Goal: Task Accomplishment & Management: Use online tool/utility

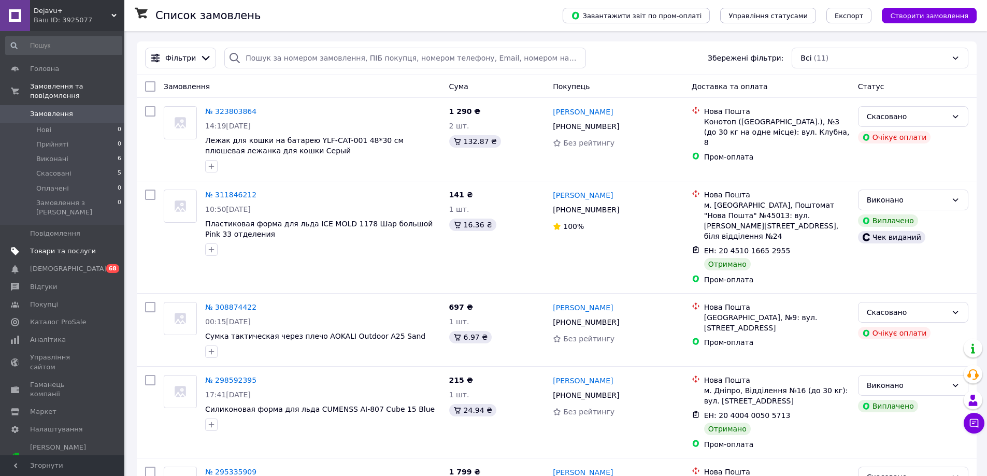
click at [60, 247] on span "Товари та послуги" at bounding box center [63, 251] width 66 height 9
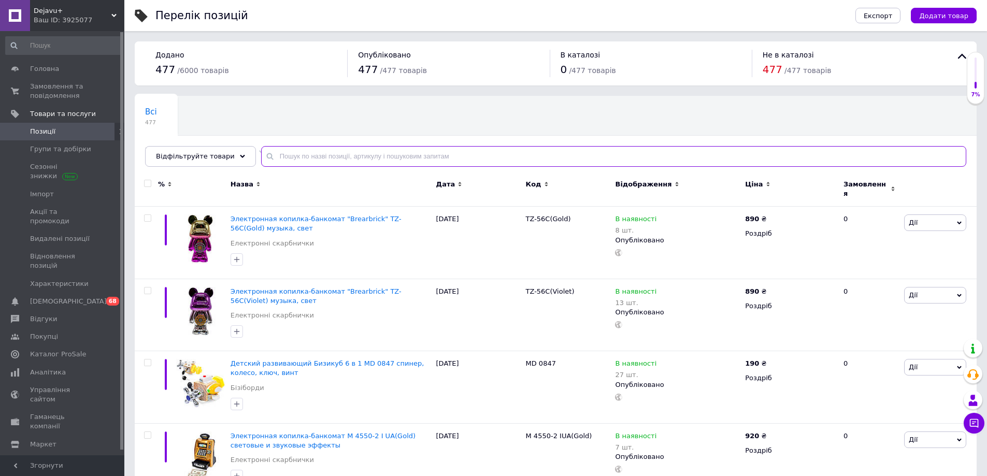
click at [520, 160] on input "text" at bounding box center [613, 156] width 705 height 21
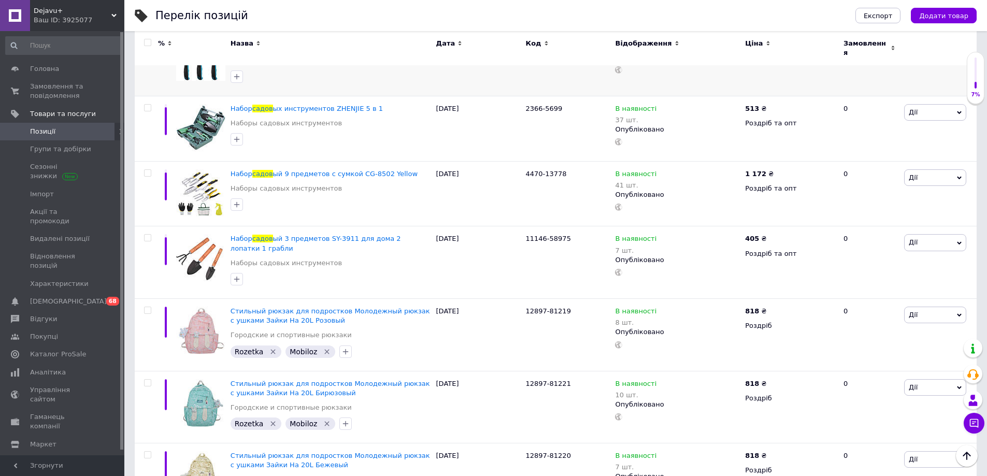
scroll to position [517, 0]
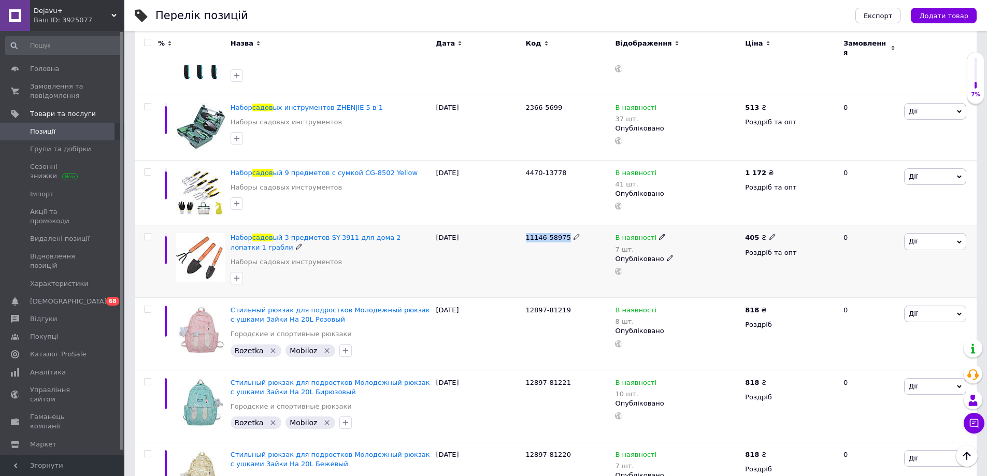
drag, startPoint x: 525, startPoint y: 229, endPoint x: 568, endPoint y: 231, distance: 42.5
click at [568, 231] on div "11146-58975" at bounding box center [568, 261] width 90 height 73
copy div "11146-58975"
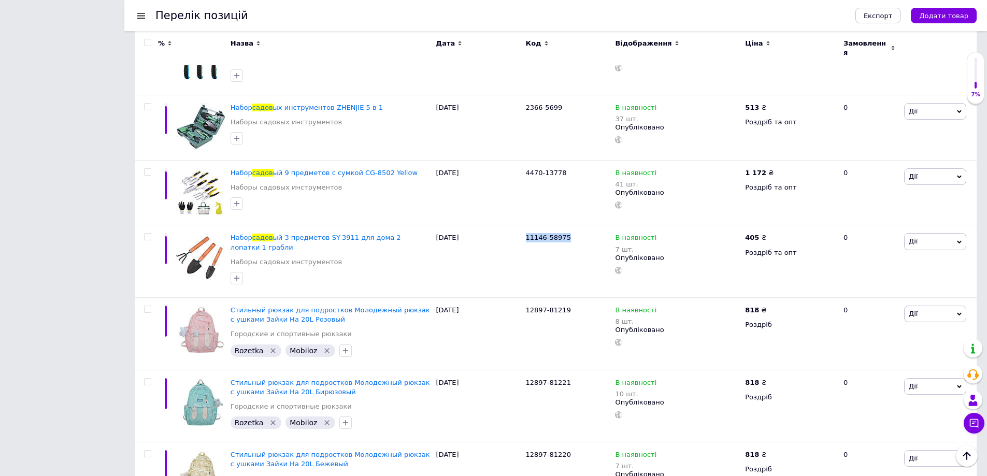
scroll to position [527, 0]
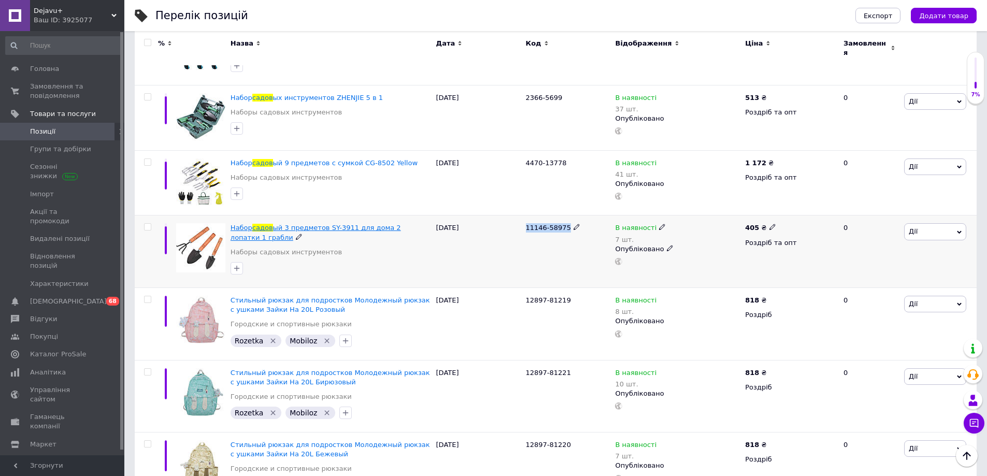
click at [361, 224] on span "ый 3 предметов SY-3911 для дома 2 лопатки 1 грабли" at bounding box center [316, 232] width 171 height 17
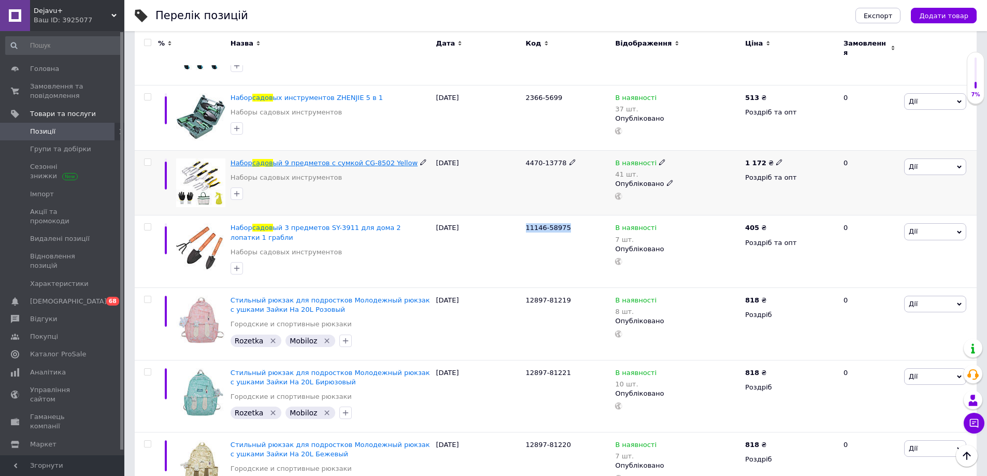
click at [344, 159] on span "ый 9 предметов с сумкой CG-8502 Yellow" at bounding box center [345, 163] width 145 height 8
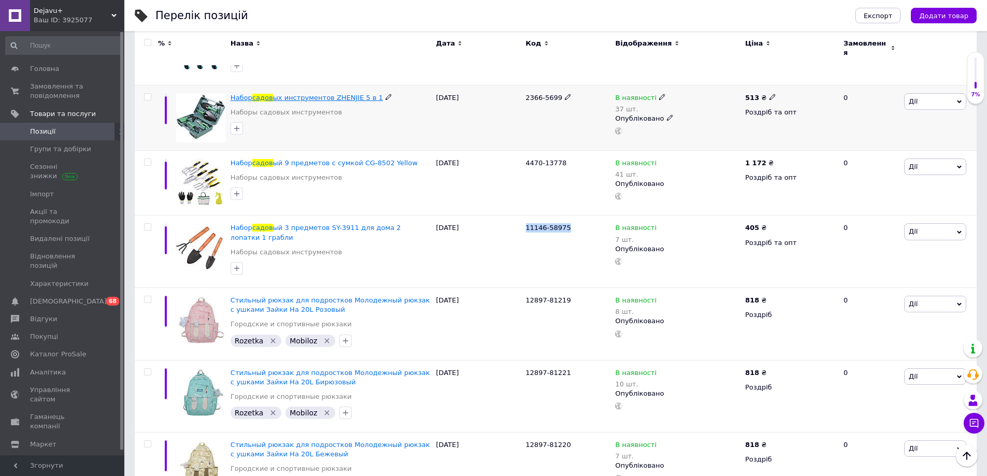
click at [329, 94] on span "ых инструментов ZHENJIE 5 в 1" at bounding box center [328, 98] width 110 height 8
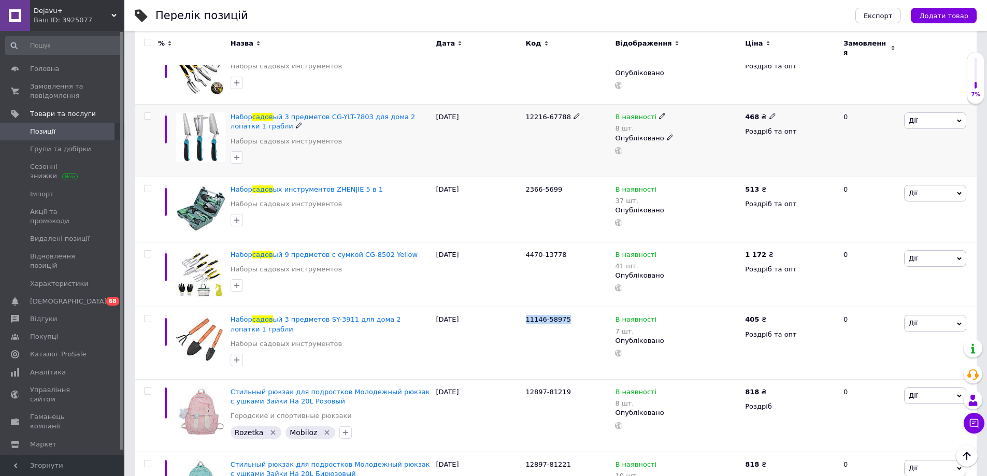
scroll to position [423, 0]
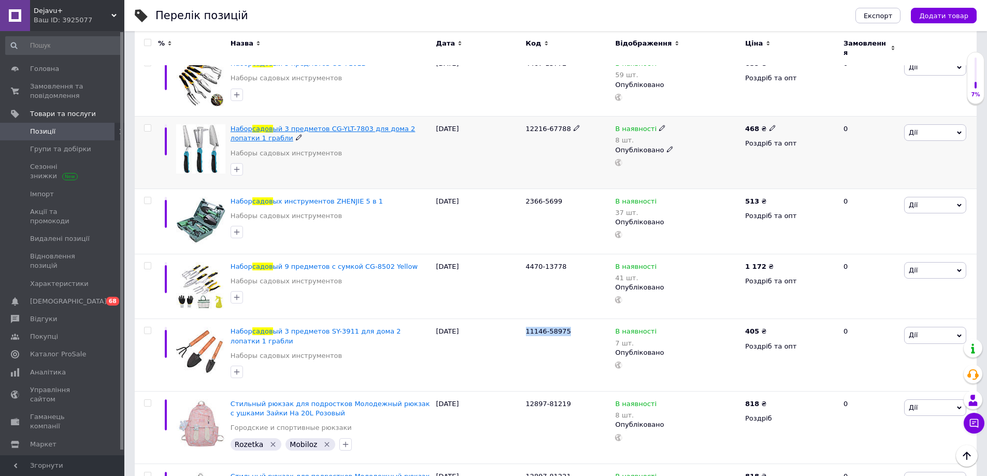
click at [317, 125] on span "ый 3 предметов CG-YLT-7803 для дома 2 лопатки 1 грабли" at bounding box center [323, 133] width 185 height 17
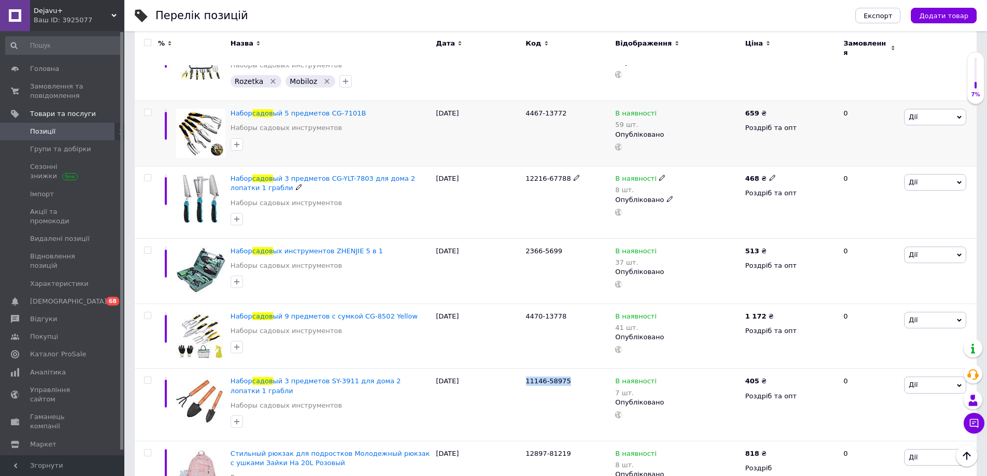
scroll to position [372, 0]
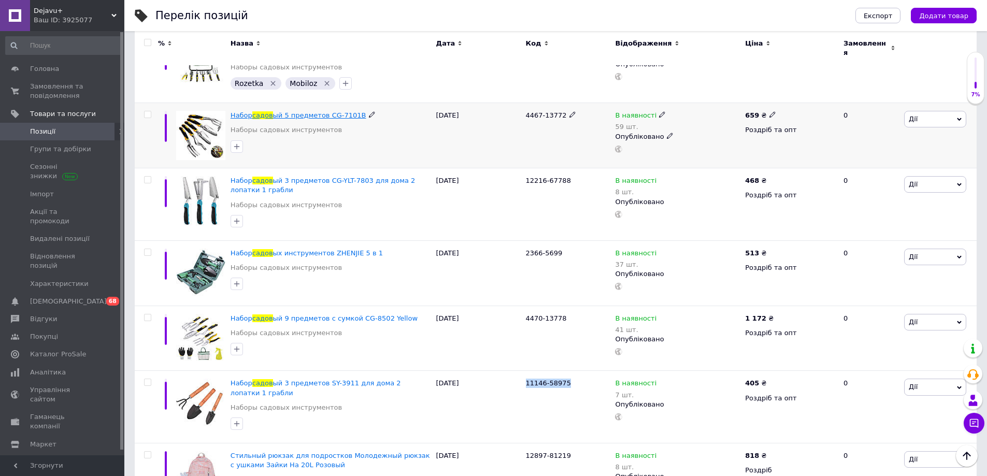
click at [302, 111] on span "ый 5 предметов CG-7101B" at bounding box center [319, 115] width 93 height 8
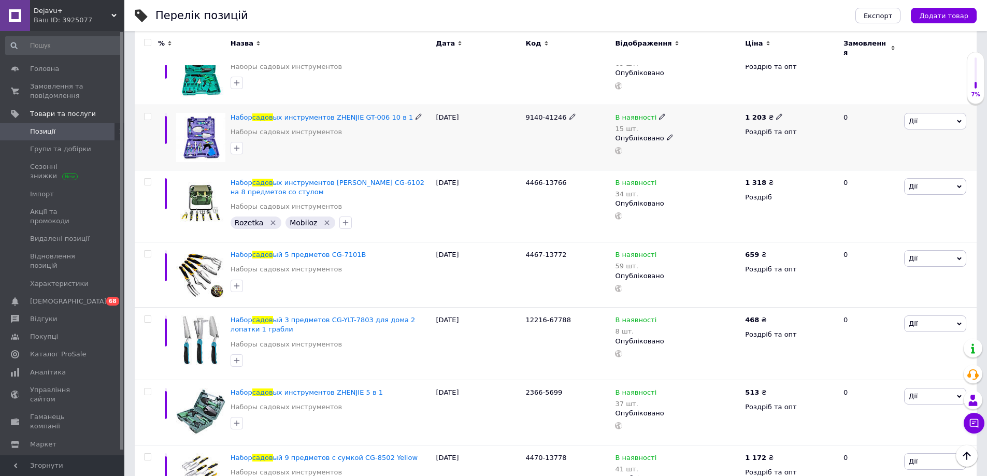
scroll to position [216, 0]
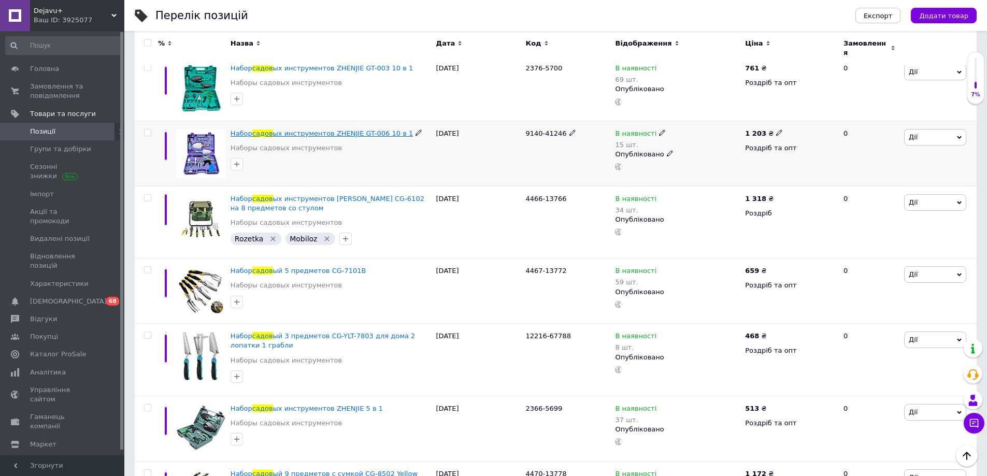
click at [299, 130] on span "ых инструментов ZHENJIE GT-006 10 в 1" at bounding box center [343, 134] width 140 height 8
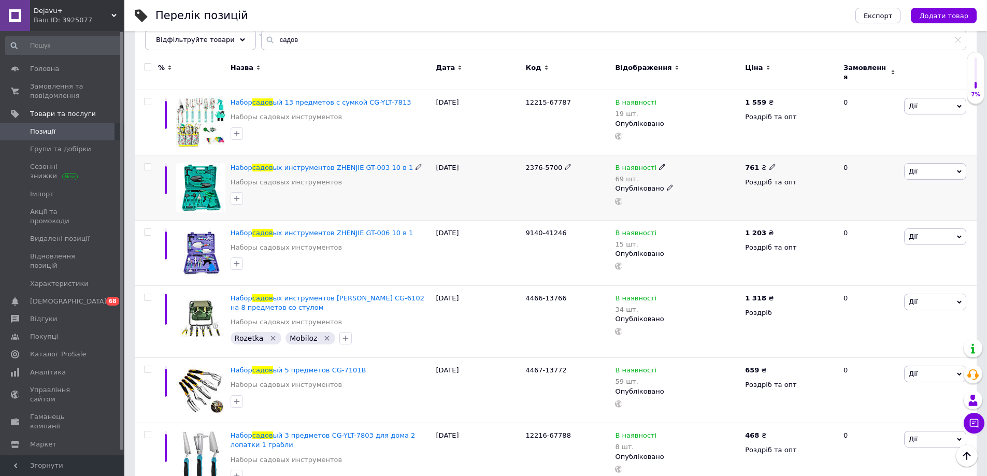
scroll to position [112, 0]
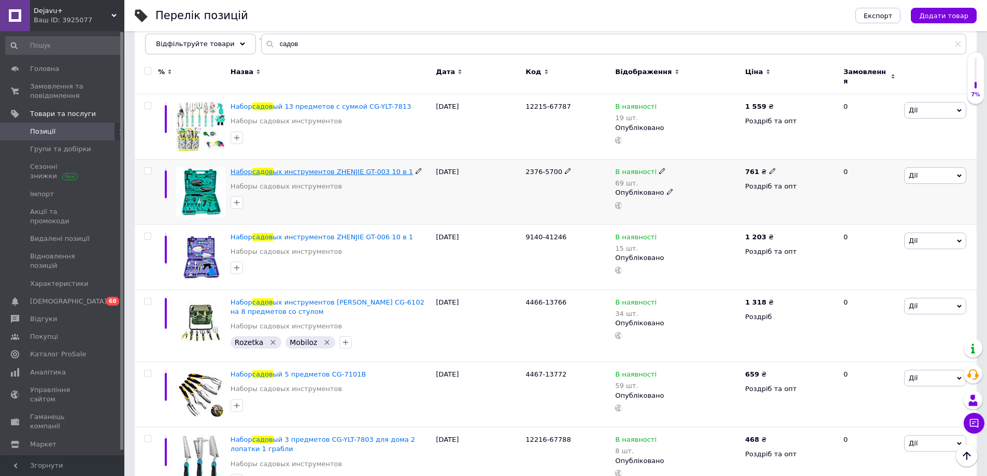
click at [328, 168] on span "ых инструментов ZHENJIE GT-003 10 в 1" at bounding box center [343, 172] width 140 height 8
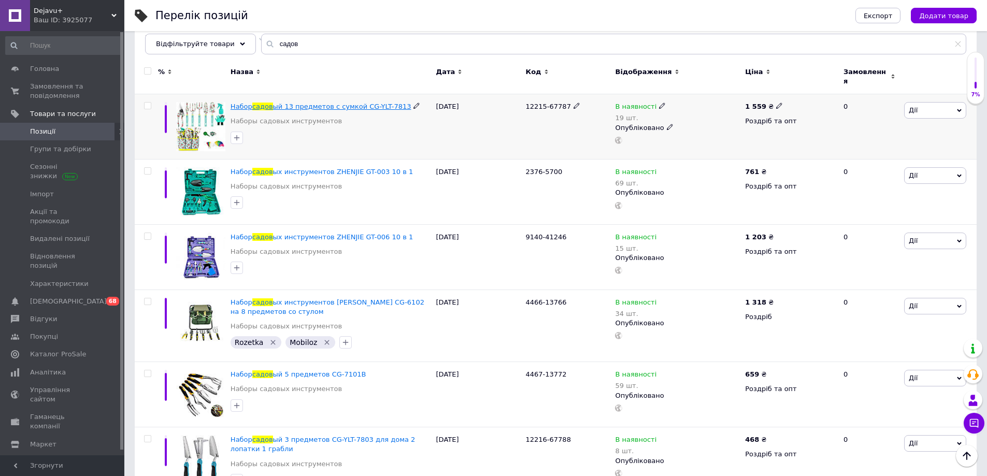
click at [327, 103] on span "ый 13 предметов с сумкой CG-YLT-7813" at bounding box center [342, 107] width 138 height 8
click at [308, 47] on input "садов" at bounding box center [613, 44] width 705 height 21
paste input "12214-67786"
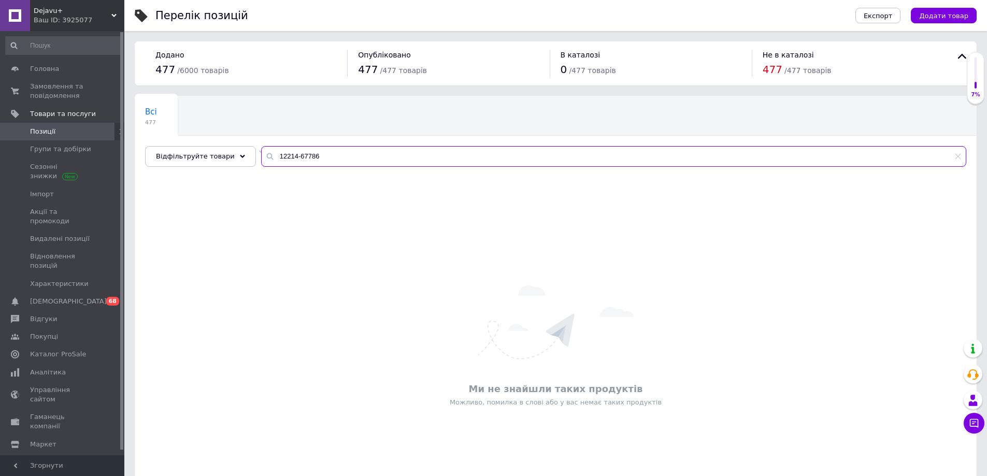
drag, startPoint x: 253, startPoint y: 163, endPoint x: 164, endPoint y: 185, distance: 91.1
click at [191, 165] on div "Відфільтруйте товари 12214-67786" at bounding box center [556, 156] width 822 height 21
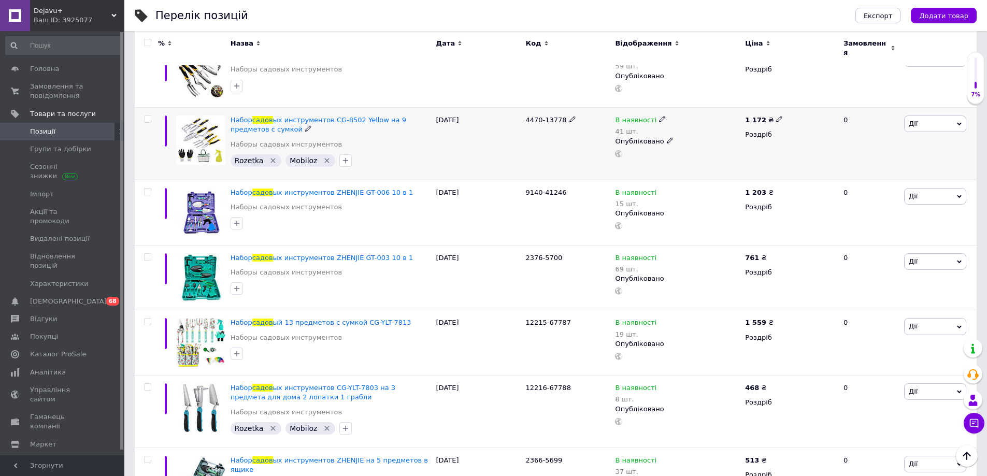
scroll to position [350, 0]
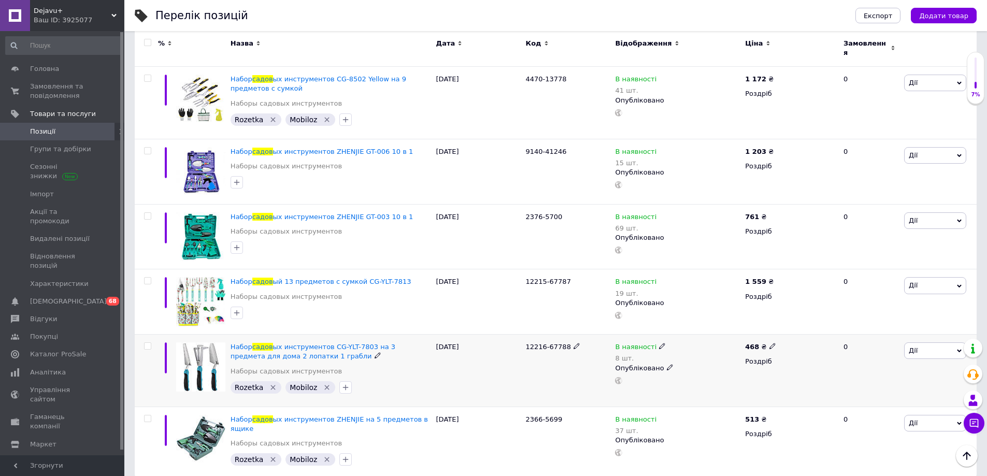
type input "садов"
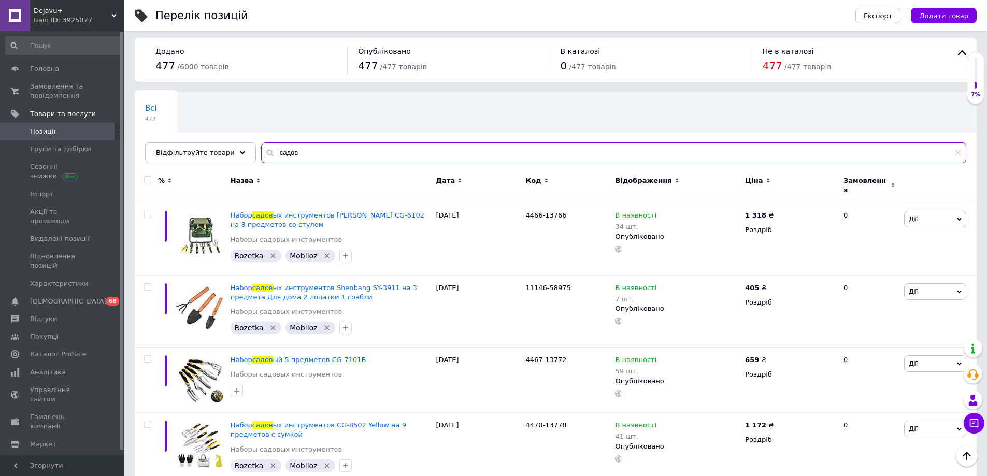
scroll to position [0, 0]
